Goal: Task Accomplishment & Management: Manage account settings

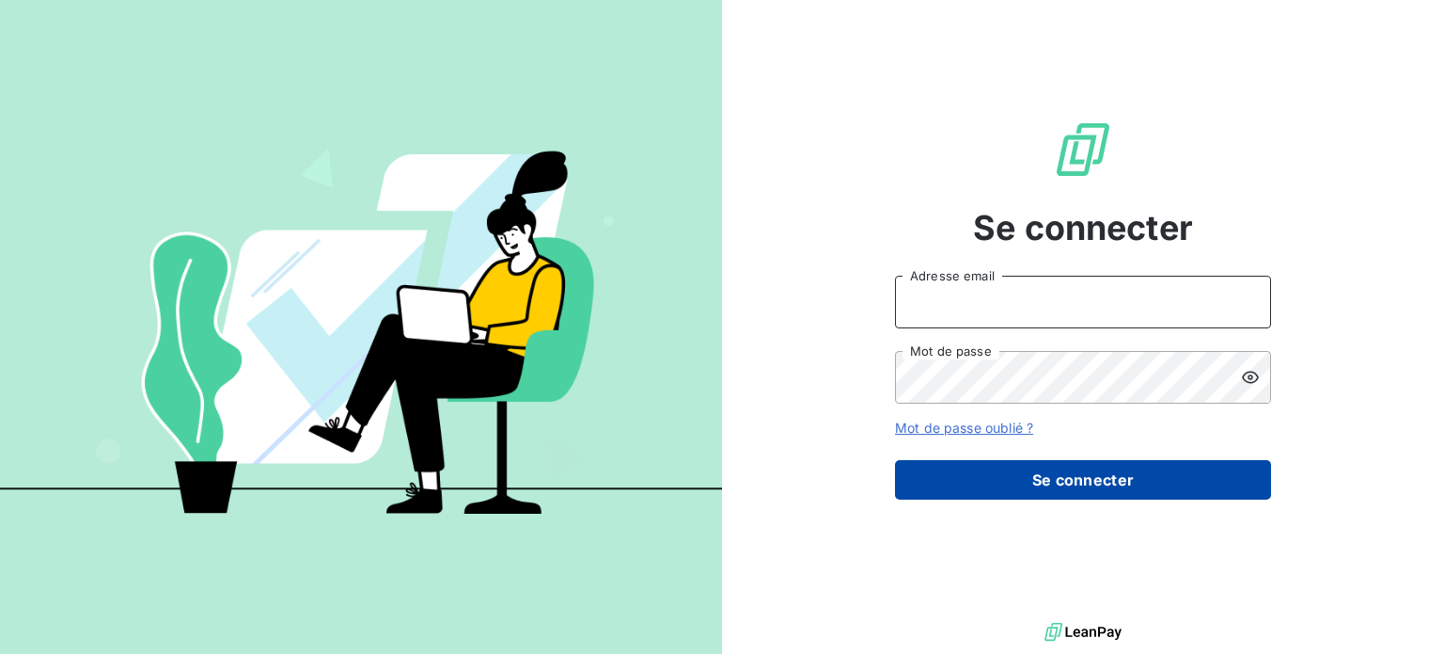
type input "caroline@atypique.eco"
click at [1093, 492] on button "Se connecter" at bounding box center [1083, 479] width 376 height 39
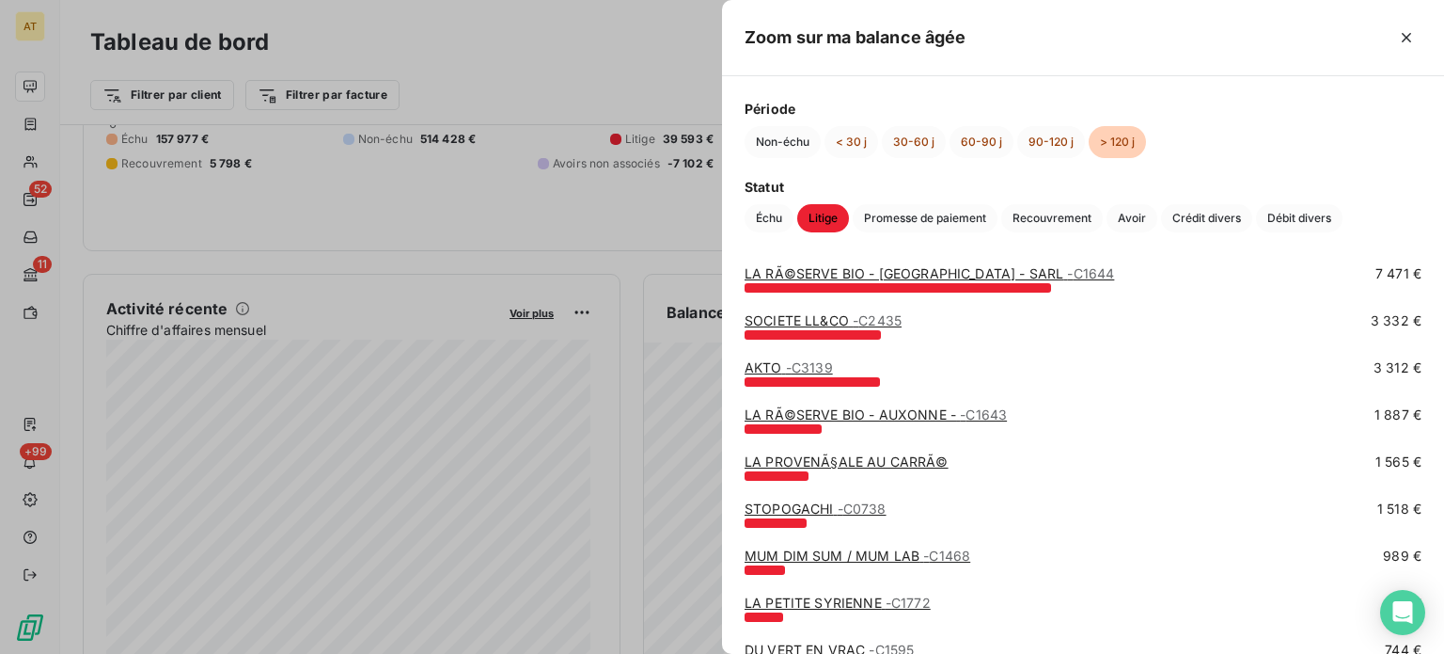
scroll to position [71, 0]
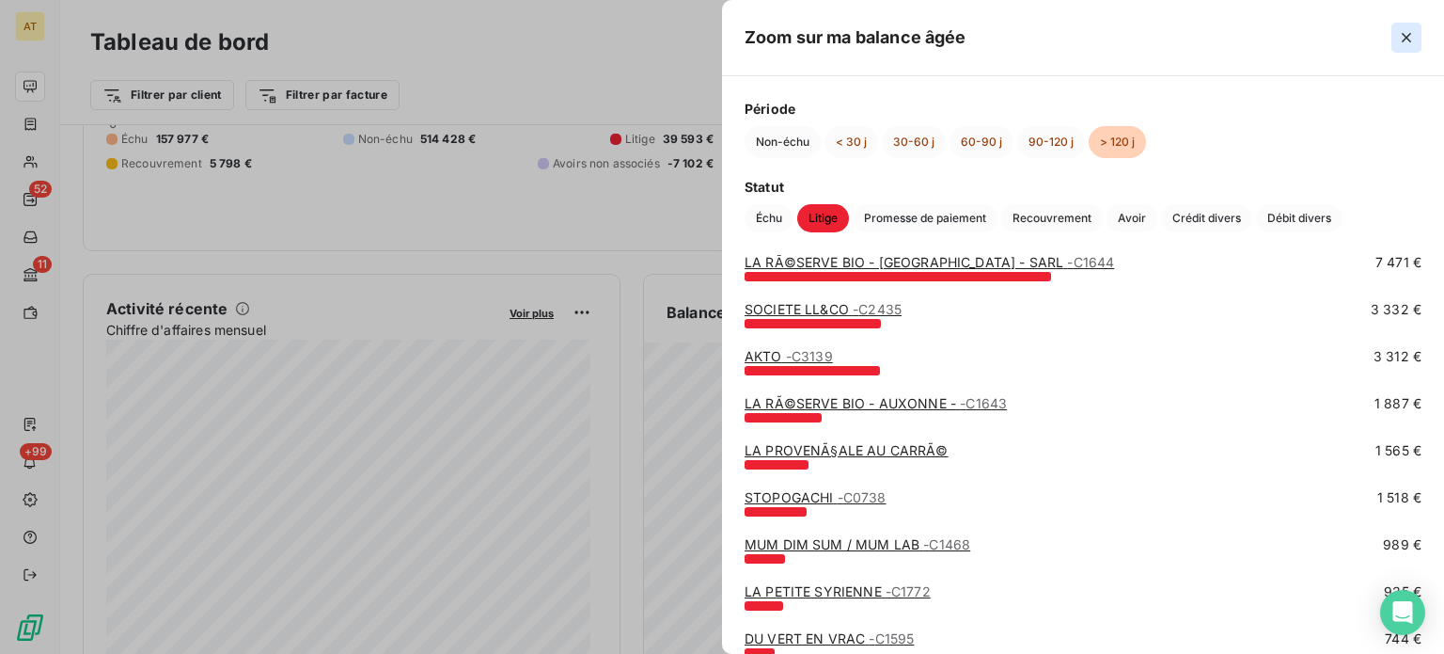
click at [1396, 41] on button "button" at bounding box center [1407, 38] width 30 height 30
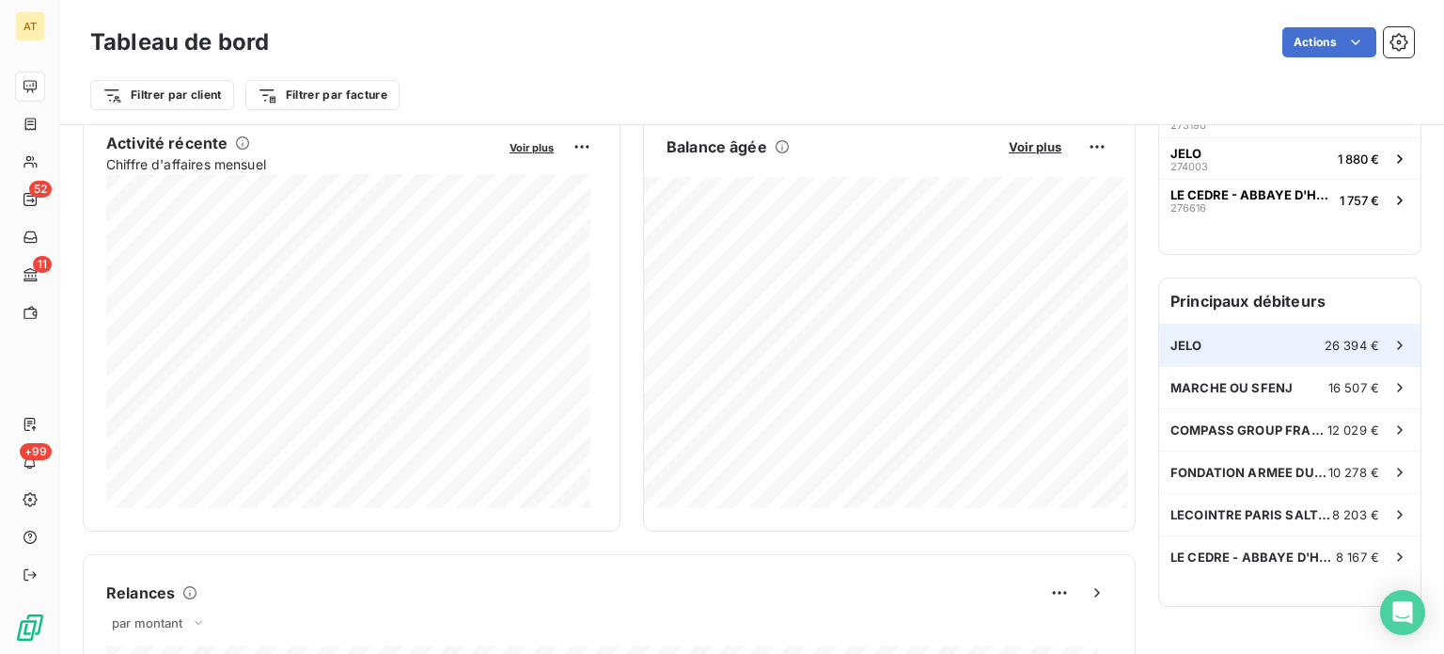
scroll to position [381, 0]
click at [1170, 351] on div "JELO 26 394 €" at bounding box center [1290, 344] width 261 height 41
